Goal: Task Accomplishment & Management: Use online tool/utility

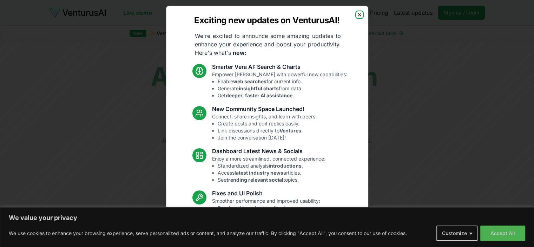
click at [357, 13] on icon "button" at bounding box center [360, 15] width 6 height 6
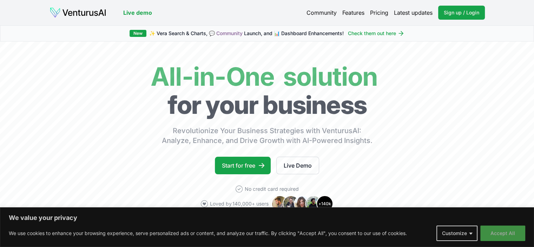
click at [507, 230] on button "Accept All" at bounding box center [503, 233] width 45 height 15
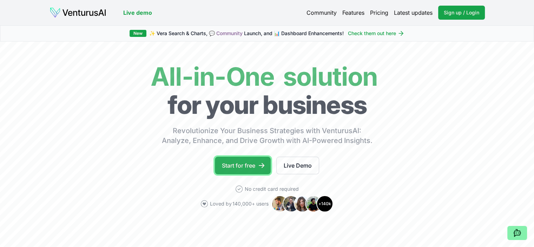
drag, startPoint x: 507, startPoint y: 230, endPoint x: 257, endPoint y: 160, distance: 259.5
click at [257, 160] on link "Start for free" at bounding box center [243, 166] width 56 height 18
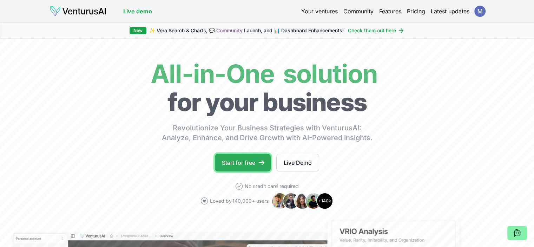
click at [236, 161] on link "Start for free" at bounding box center [243, 163] width 56 height 18
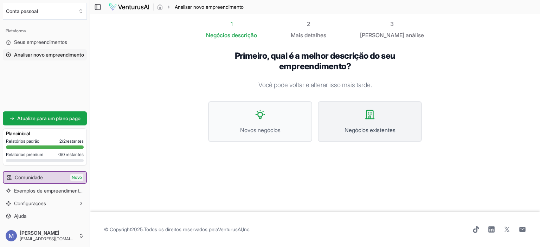
click at [358, 115] on button "Negócios existentes" at bounding box center [370, 121] width 104 height 41
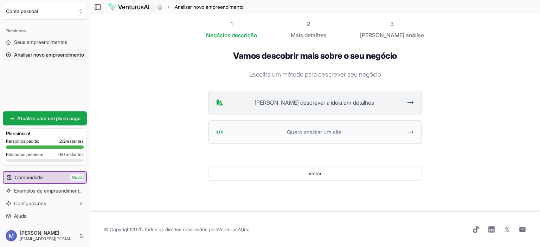
click at [337, 105] on font "Quero descrever a ideia em detalhes" at bounding box center [313, 102] width 119 height 7
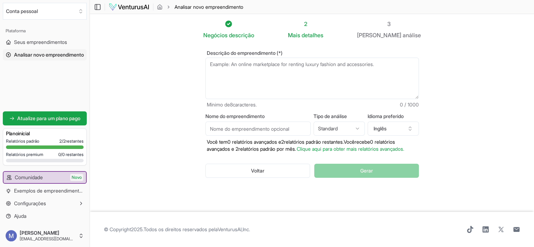
click at [449, 49] on section "Negócios descrição 2 Mais detalhes 3 Seu análise Descrição do empreendimento (*…" at bounding box center [312, 113] width 445 height 198
click at [225, 64] on textarea "Descrição do empreendimento (*)" at bounding box center [313, 78] width 214 height 41
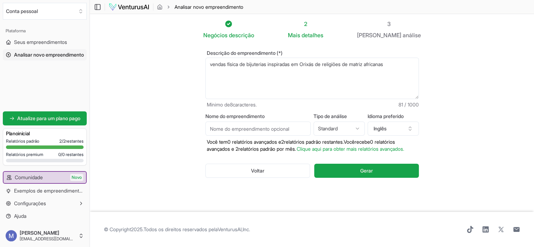
type textarea "vendas física de bijuterias inspiradas em Orixás de religiões de matriz african…"
click at [257, 126] on input "Nome do empreendimento" at bounding box center [258, 129] width 105 height 14
type input "B"
click at [369, 174] on font "Gerar" at bounding box center [367, 171] width 13 height 6
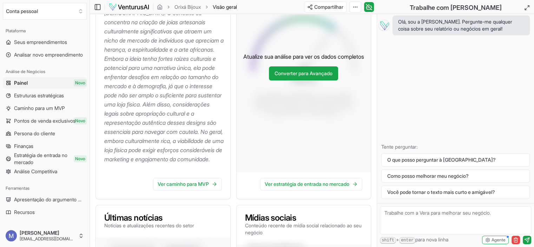
scroll to position [179, 0]
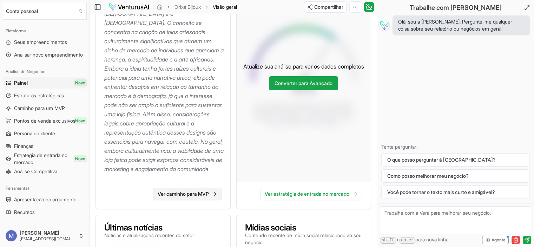
click at [208, 191] on font "Ver caminho para MVP" at bounding box center [183, 194] width 51 height 6
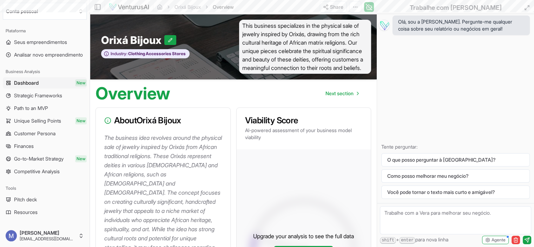
scroll to position [179, 0]
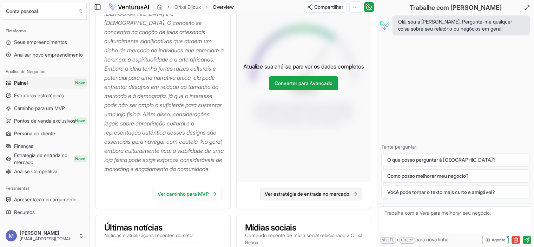
click at [338, 191] on font "Ver estratégia de entrada no mercado" at bounding box center [307, 194] width 85 height 6
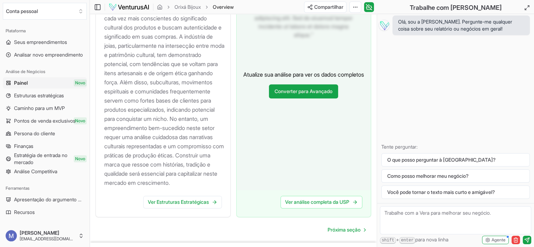
scroll to position [881, 0]
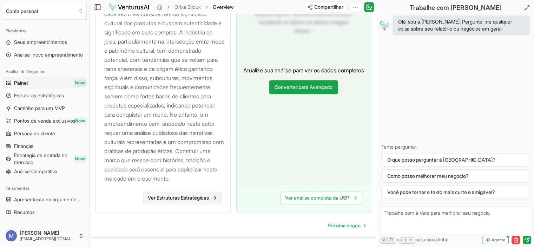
click at [203, 201] on font "Ver Estruturas Estratégicas" at bounding box center [178, 198] width 61 height 6
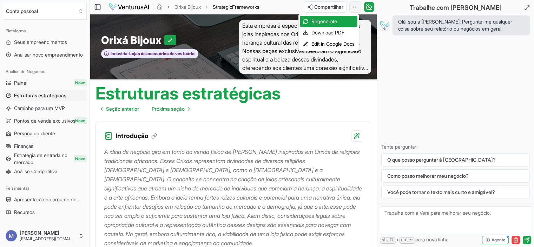
click at [353, 6] on html "Valorizamos sua privacidade Utilizamos cookies para melhorar sua experiência de…" at bounding box center [267, 123] width 534 height 247
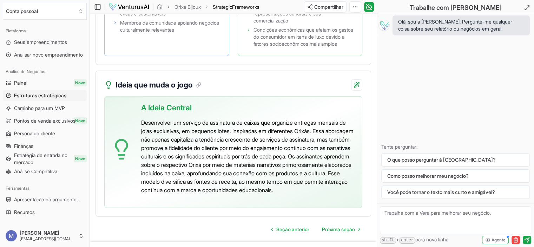
scroll to position [1963, 0]
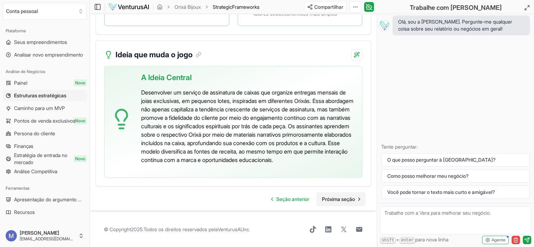
click at [337, 200] on font "Próxima seção" at bounding box center [338, 199] width 33 height 6
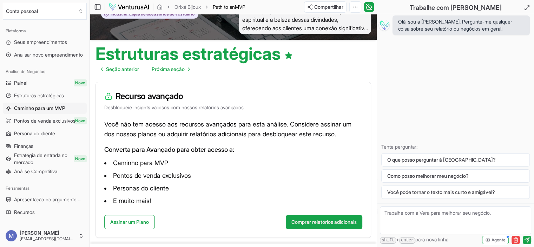
scroll to position [71, 0]
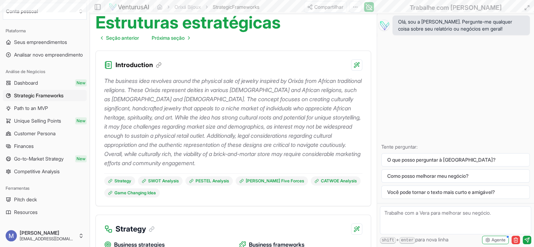
scroll to position [1826, 0]
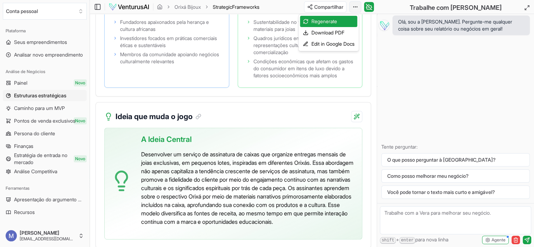
click at [330, 42] on font "Editar no Google Docs" at bounding box center [329, 44] width 49 height 6
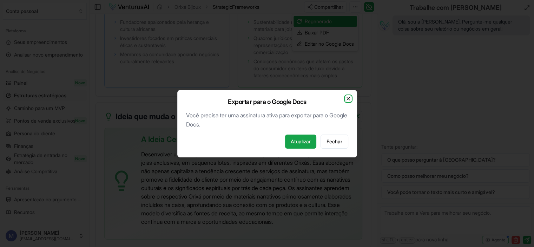
click at [347, 98] on icon "button" at bounding box center [348, 98] width 3 height 3
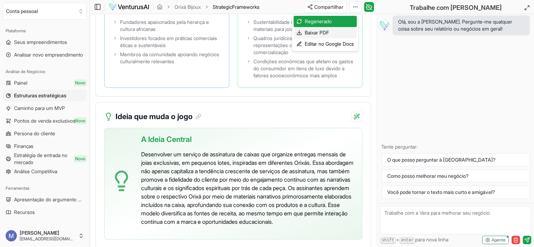
click at [315, 30] on font "Baixar PDF" at bounding box center [317, 33] width 24 height 6
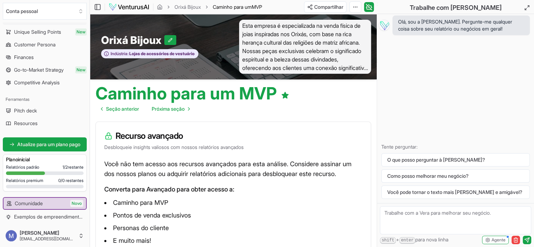
scroll to position [114, 0]
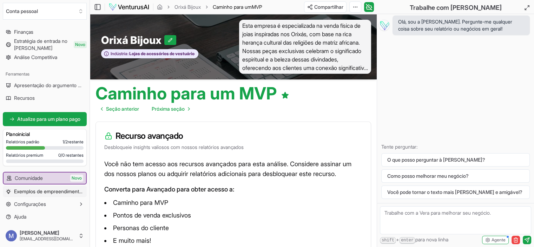
click at [37, 189] on font "Exemplos de empreendimentos" at bounding box center [49, 191] width 70 height 6
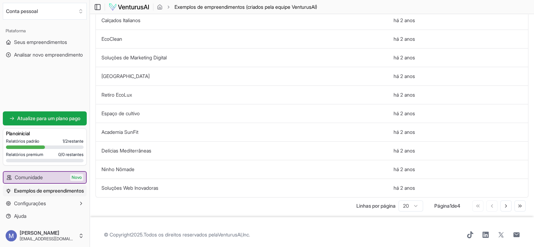
scroll to position [235, 0]
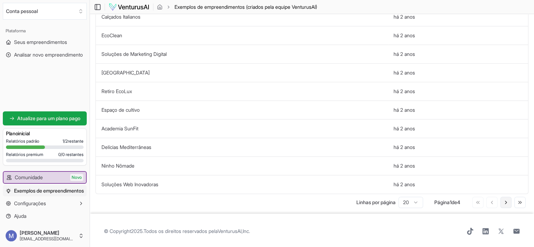
click at [504, 200] on icon at bounding box center [507, 203] width 6 height 6
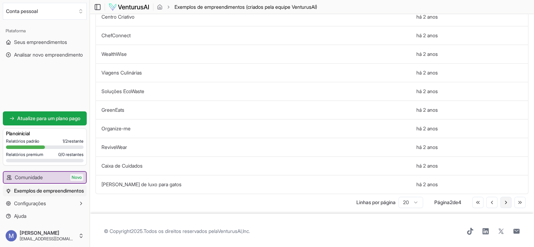
click at [506, 201] on icon at bounding box center [506, 202] width 1 height 3
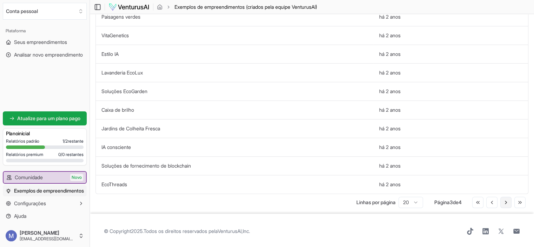
click at [506, 201] on icon at bounding box center [506, 202] width 1 height 3
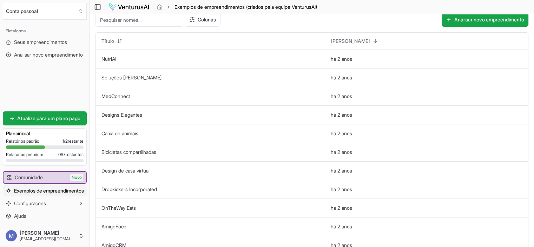
scroll to position [5, 0]
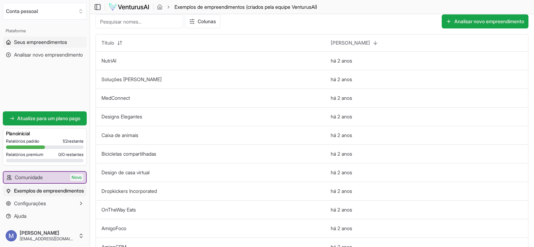
click at [34, 43] on font "Seus empreendimentos" at bounding box center [40, 42] width 53 height 6
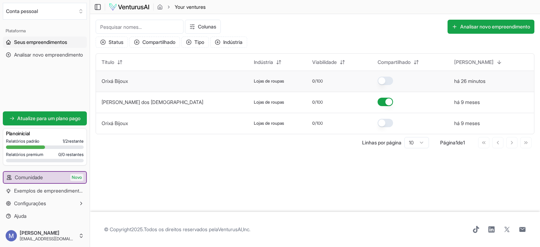
click at [377, 79] on button "button" at bounding box center [384, 81] width 15 height 8
click at [428, 79] on td at bounding box center [410, 81] width 77 height 21
click at [108, 81] on font "Orixá Bijoux" at bounding box center [115, 81] width 26 height 6
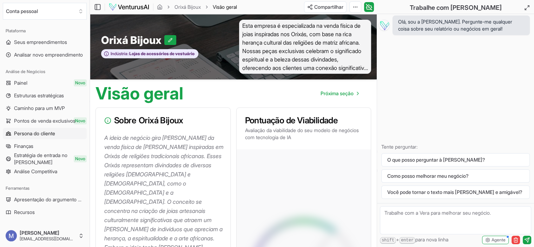
click at [55, 134] on font "Persona do cliente" at bounding box center [34, 133] width 41 height 6
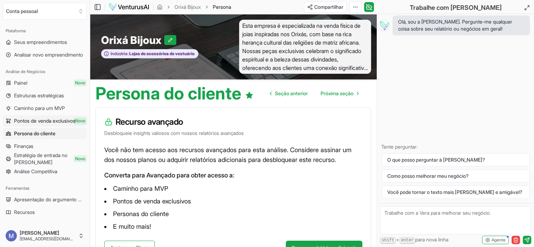
click at [52, 121] on font "Pontos de venda exclusivos" at bounding box center [44, 121] width 61 height 6
click at [44, 156] on font "Estratégia de entrada no mercado" at bounding box center [40, 158] width 53 height 13
click at [44, 156] on font "Estratégia de entrada no mercado" at bounding box center [41, 158] width 55 height 13
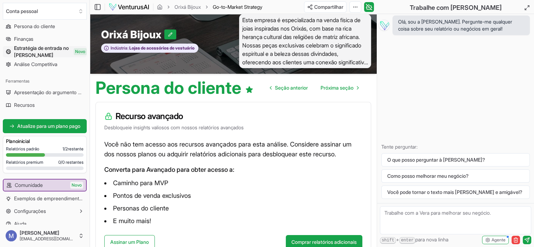
scroll to position [114, 0]
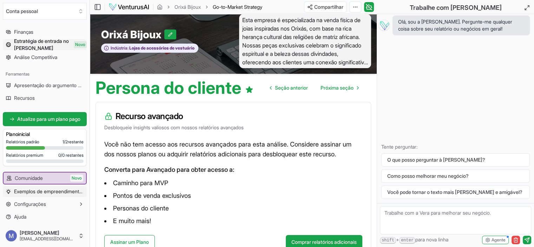
click at [55, 191] on font "Exemplos de empreendimentos" at bounding box center [49, 191] width 70 height 6
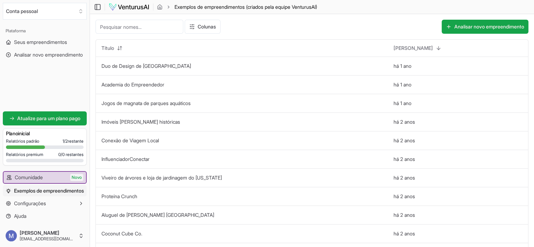
click at [130, 28] on input at bounding box center [140, 27] width 88 height 14
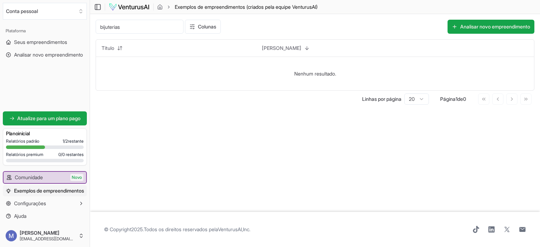
type input "bijuterias"
